Goal: Transaction & Acquisition: Purchase product/service

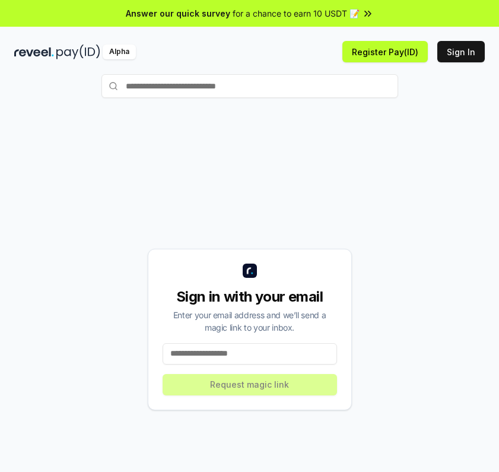
drag, startPoint x: 298, startPoint y: 214, endPoint x: 268, endPoint y: 229, distance: 33.2
click at [297, 214] on div "Sign in with your email Enter your email address and we’ll send a magic link to…" at bounding box center [249, 329] width 470 height 415
click at [220, 352] on input at bounding box center [250, 353] width 174 height 21
paste input "**********"
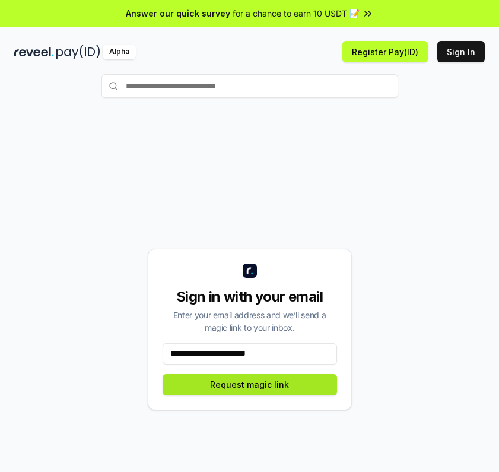
type input "**********"
click at [190, 378] on button "Request magic link" at bounding box center [250, 384] width 174 height 21
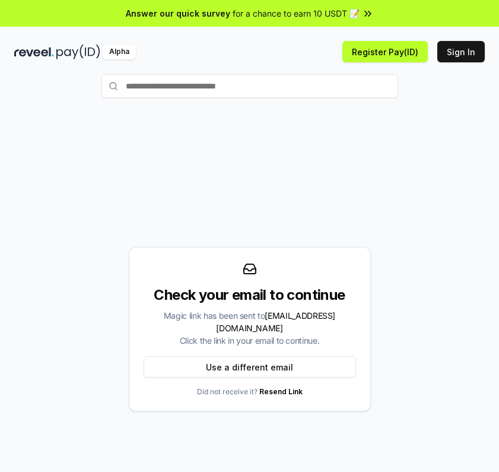
drag, startPoint x: 291, startPoint y: 170, endPoint x: 223, endPoint y: 126, distance: 81.5
click at [290, 170] on div "Check your email to continue Magic link has been sent to [EMAIL_ADDRESS][DOMAIN…" at bounding box center [249, 329] width 470 height 415
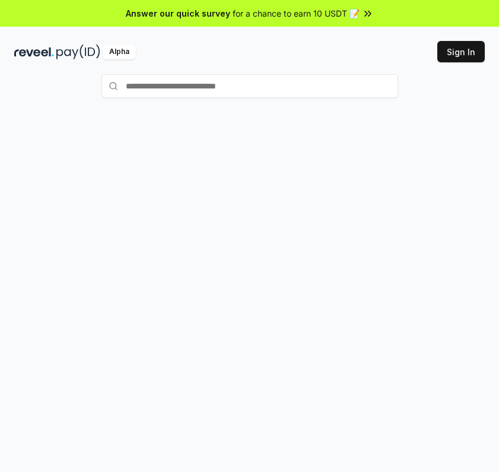
drag, startPoint x: 0, startPoint y: 0, endPoint x: 405, endPoint y: 160, distance: 435.2
click at [405, 160] on div at bounding box center [249, 317] width 499 height 438
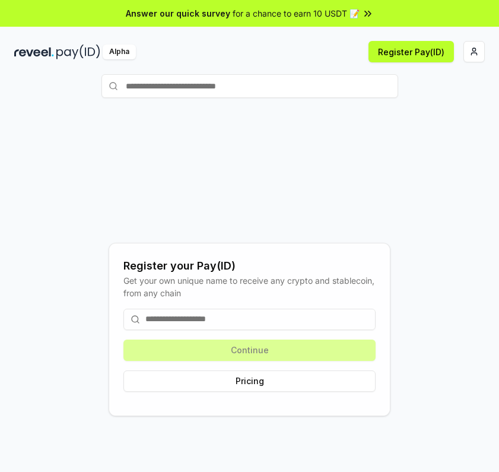
click at [185, 312] on input at bounding box center [249, 318] width 252 height 21
drag, startPoint x: 186, startPoint y: 315, endPoint x: 200, endPoint y: 212, distance: 104.2
click at [187, 314] on input at bounding box center [249, 318] width 252 height 21
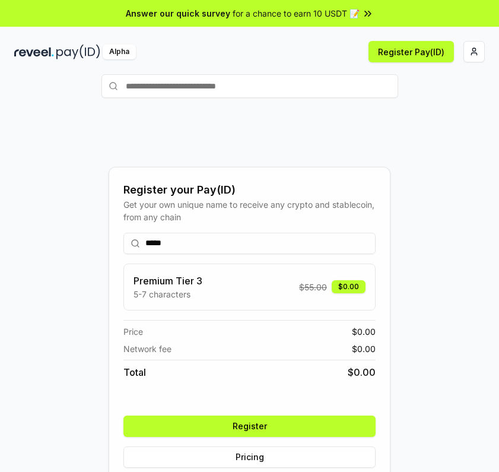
type input "*****"
drag, startPoint x: 263, startPoint y: 412, endPoint x: 260, endPoint y: 425, distance: 12.8
click at [262, 415] on div "***** Premium Tier 3 5-7 characters $ 55.00 $0.00 Price $ 0.00 Network fee $ 0.…" at bounding box center [249, 350] width 252 height 254
drag, startPoint x: 260, startPoint y: 425, endPoint x: 364, endPoint y: 413, distance: 104.5
click at [269, 425] on button "Register" at bounding box center [249, 425] width 252 height 21
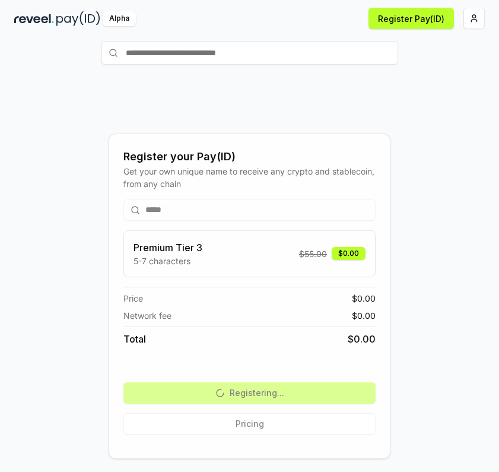
scroll to position [65, 0]
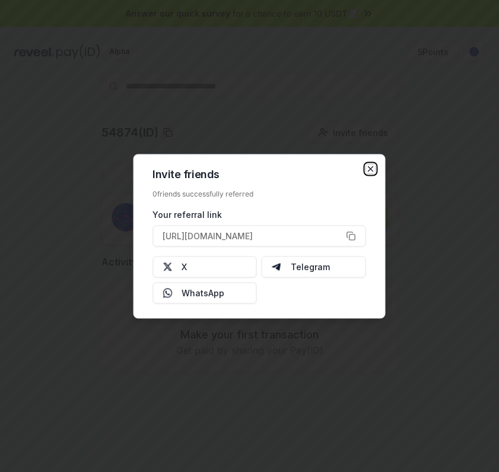
click at [371, 166] on icon "button" at bounding box center [369, 168] width 9 height 9
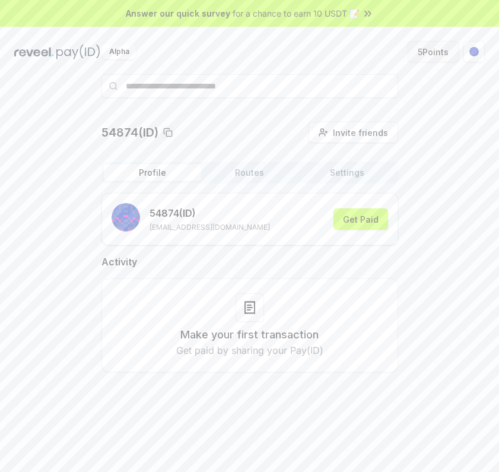
click at [432, 51] on button "5 Points" at bounding box center [433, 51] width 51 height 21
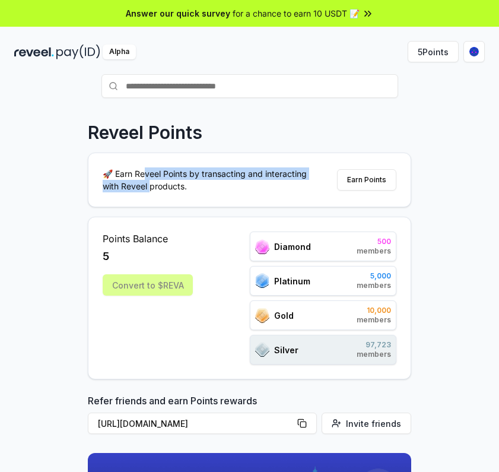
drag, startPoint x: 147, startPoint y: 170, endPoint x: 155, endPoint y: 194, distance: 25.7
click at [151, 192] on p "🚀 Earn Reveel Points by transacting and interacting with Reveel products." at bounding box center [210, 179] width 214 height 25
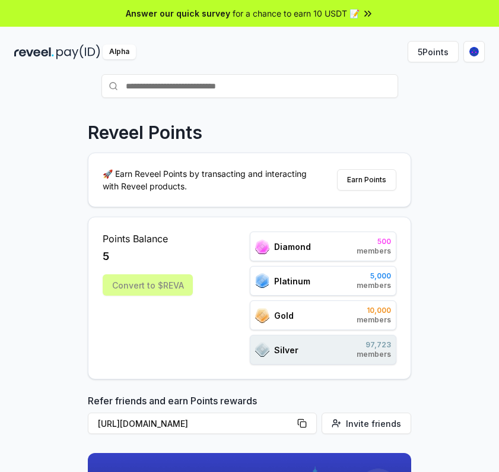
click at [158, 196] on div "🚀 Earn Reveel Points by transacting and interacting with Reveel products. Earn …" at bounding box center [249, 179] width 322 height 53
click at [143, 294] on div "Convert to $REVA" at bounding box center [148, 284] width 90 height 21
click at [144, 288] on div "Convert to $REVA" at bounding box center [148, 284] width 90 height 21
